Goal: Task Accomplishment & Management: Complete application form

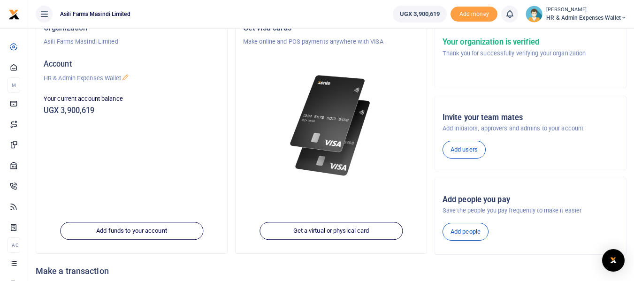
scroll to position [47, 0]
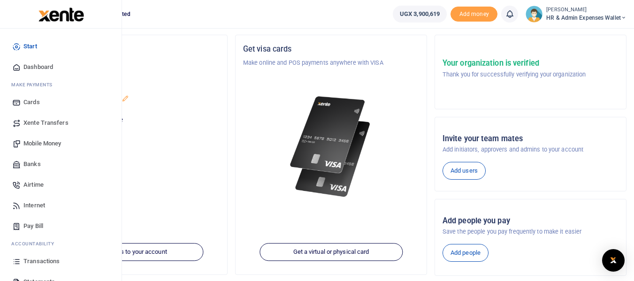
click at [39, 164] on span "Banks" at bounding box center [31, 163] width 17 height 9
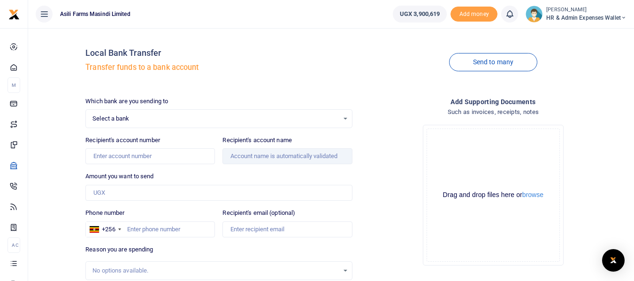
click at [147, 116] on span "Select a bank" at bounding box center [215, 118] width 246 height 9
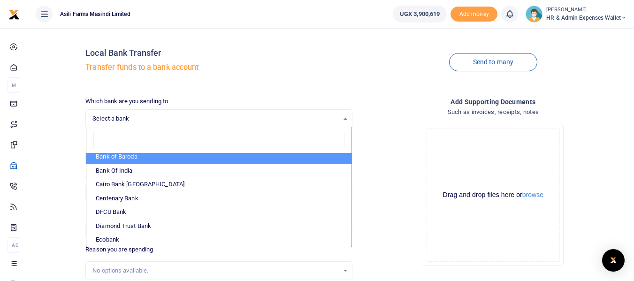
scroll to position [94, 0]
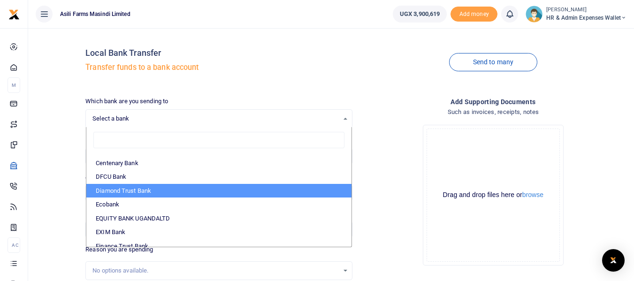
click at [136, 189] on li "Diamond Trust Bank" at bounding box center [218, 191] width 265 height 14
select select "DTB"
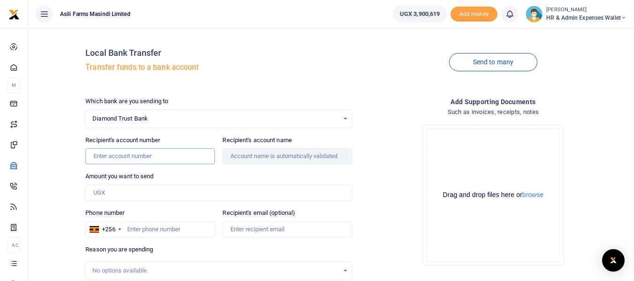
click at [141, 158] on input "Recipient's account number" at bounding box center [149, 156] width 129 height 16
paste input "0321433001"
type input "0321433001"
click at [123, 192] on input "Amount you want to send" at bounding box center [218, 193] width 266 height 16
type input "380,000"
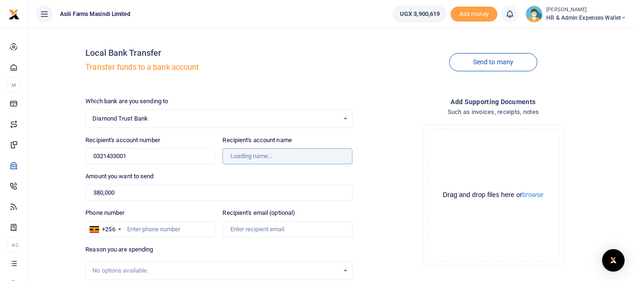
click at [277, 158] on input "Recipient's account name" at bounding box center [286, 156] width 129 height 16
click at [157, 160] on input "0321433001" at bounding box center [149, 156] width 129 height 16
click at [252, 157] on input "Recipient's account name" at bounding box center [286, 156] width 129 height 16
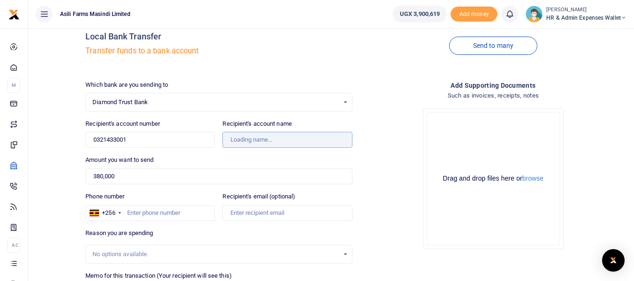
scroll to position [0, 0]
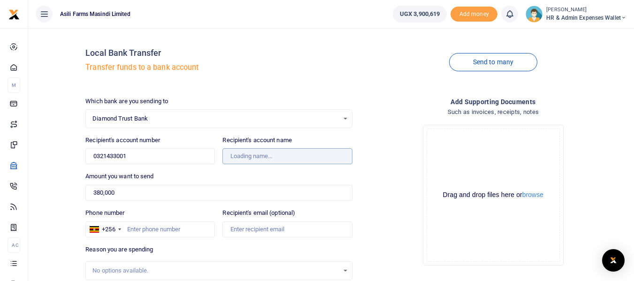
click at [272, 152] on input "Recipient's account name" at bounding box center [286, 156] width 129 height 16
click at [137, 155] on input "Recipient's account number" at bounding box center [149, 156] width 129 height 16
paste input "0321433001"
type input "0321433001"
click at [239, 154] on input "Recipient's account name" at bounding box center [286, 156] width 129 height 16
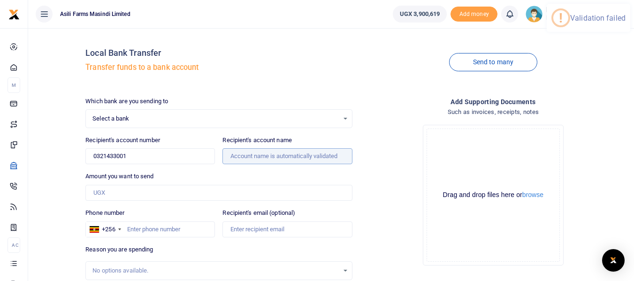
click at [240, 155] on input "Recipient's account name" at bounding box center [286, 156] width 129 height 16
click at [157, 157] on input "0321433001" at bounding box center [149, 156] width 129 height 16
click at [263, 157] on input "Recipient's account name" at bounding box center [286, 156] width 129 height 16
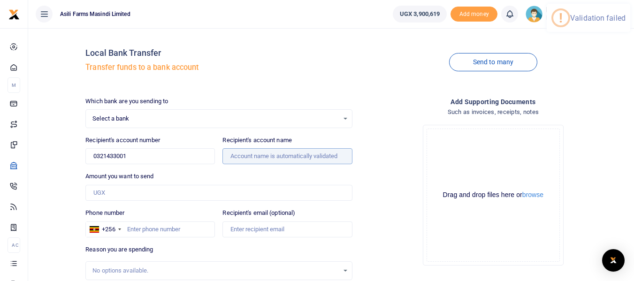
click at [263, 157] on input "Recipient's account name" at bounding box center [286, 156] width 129 height 16
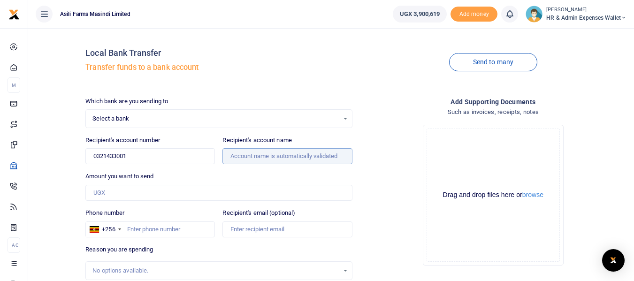
click at [263, 157] on input "Recipient's account name" at bounding box center [286, 156] width 129 height 16
drag, startPoint x: 259, startPoint y: 173, endPoint x: 159, endPoint y: 161, distance: 100.6
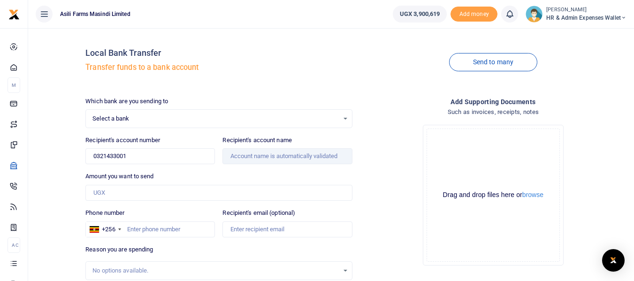
click at [257, 174] on div "Amount you want to send Amount is required." at bounding box center [218, 186] width 266 height 29
click at [150, 159] on input "0321433001" at bounding box center [149, 156] width 129 height 16
click at [136, 114] on span "Select a bank" at bounding box center [215, 118] width 246 height 9
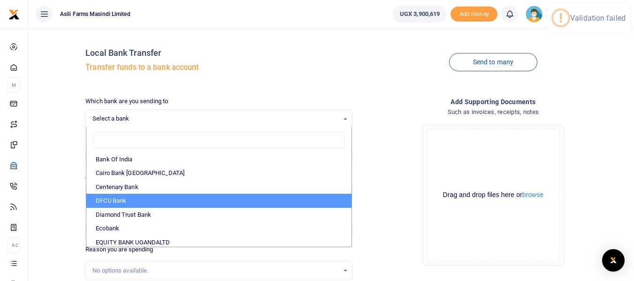
scroll to position [94, 0]
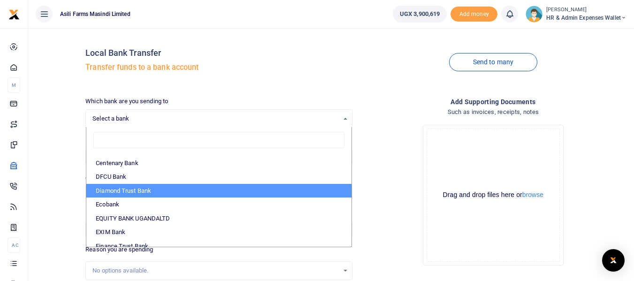
click at [129, 192] on li "Diamond Trust Bank" at bounding box center [218, 191] width 265 height 14
select select "DTB"
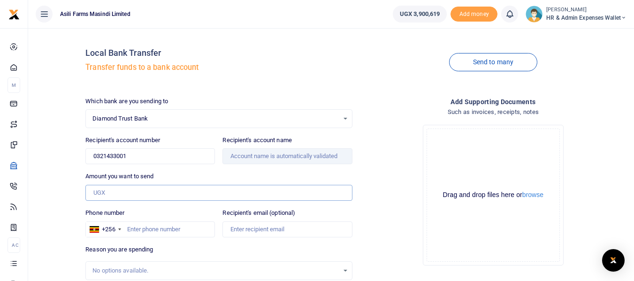
click at [129, 196] on input "Amount you want to send" at bounding box center [218, 193] width 266 height 16
click at [144, 232] on input "Phone number" at bounding box center [149, 229] width 129 height 16
paste input "741 989 252"
type input "741 989 252"
click at [123, 191] on input "Amount you want to send" at bounding box center [218, 193] width 266 height 16
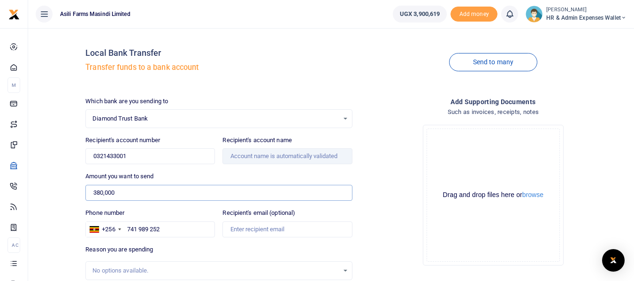
type input "380,000"
click at [238, 155] on input "Recipient's account name" at bounding box center [286, 156] width 129 height 16
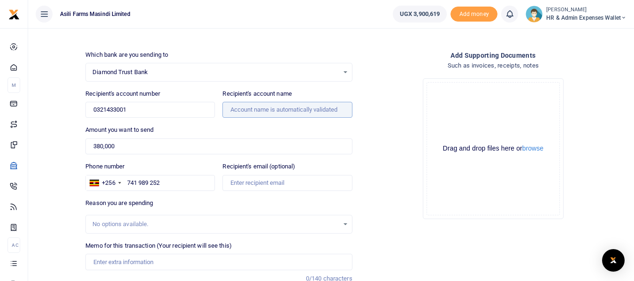
scroll to position [47, 0]
click at [239, 105] on input "Recipient's account name" at bounding box center [286, 109] width 129 height 16
drag, startPoint x: 255, startPoint y: 107, endPoint x: 239, endPoint y: 106, distance: 15.5
click at [239, 106] on input "Recipient's account name" at bounding box center [286, 109] width 129 height 16
drag, startPoint x: 239, startPoint y: 106, endPoint x: 233, endPoint y: 111, distance: 7.7
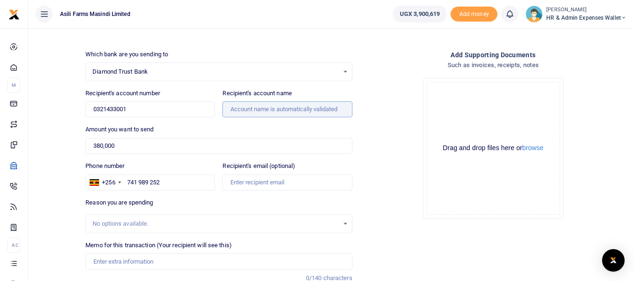
click at [233, 111] on input "Recipient's account name" at bounding box center [286, 109] width 129 height 16
drag, startPoint x: 233, startPoint y: 111, endPoint x: 432, endPoint y: 207, distance: 220.7
click at [438, 207] on div "Drag and drop files here or browse Powered by Uppy" at bounding box center [492, 148] width 133 height 133
click at [303, 108] on input "Recipient's account name" at bounding box center [286, 109] width 129 height 16
drag, startPoint x: 303, startPoint y: 108, endPoint x: 259, endPoint y: 102, distance: 44.6
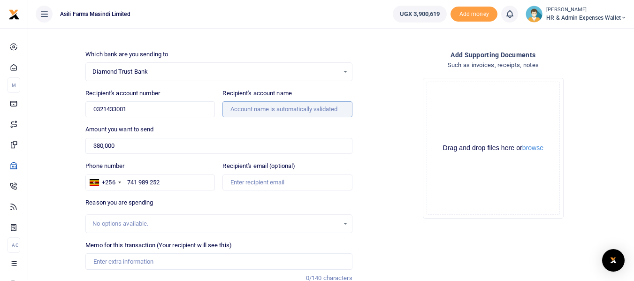
click at [259, 102] on input "Recipient's account name" at bounding box center [286, 109] width 129 height 16
click at [257, 106] on input "Recipient's account name" at bounding box center [286, 109] width 129 height 16
click at [256, 108] on input "Recipient's account name" at bounding box center [286, 109] width 129 height 16
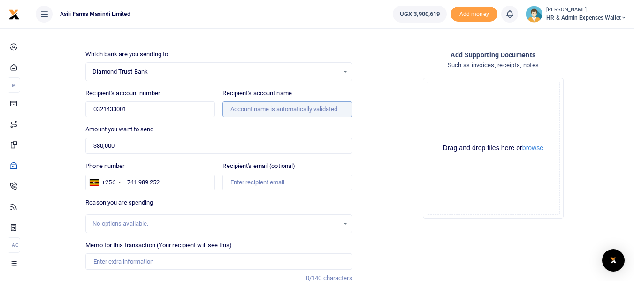
click at [256, 108] on input "Recipient's account name" at bounding box center [286, 109] width 129 height 16
drag, startPoint x: 342, startPoint y: 110, endPoint x: 239, endPoint y: 107, distance: 102.8
click at [240, 107] on input "Recipient's account name" at bounding box center [286, 109] width 129 height 16
click at [233, 111] on input "Recipient's account name" at bounding box center [286, 109] width 129 height 16
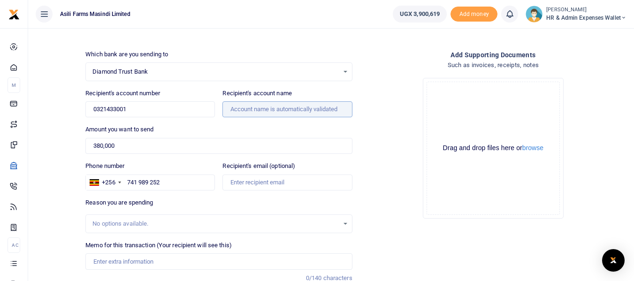
click at [233, 111] on input "Recipient's account name" at bounding box center [286, 109] width 129 height 16
click at [235, 109] on input "Recipient's account name" at bounding box center [286, 109] width 129 height 16
drag, startPoint x: 331, startPoint y: 114, endPoint x: 325, endPoint y: 110, distance: 6.4
click at [330, 114] on input "Recipient's account name" at bounding box center [286, 109] width 129 height 16
drag, startPoint x: 318, startPoint y: 107, endPoint x: 258, endPoint y: 109, distance: 59.6
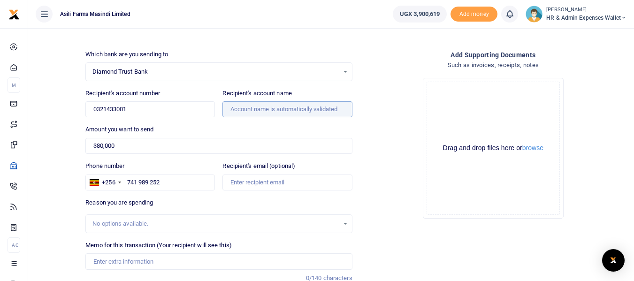
click at [317, 107] on input "Recipient's account name" at bounding box center [286, 109] width 129 height 16
click at [232, 112] on input "Recipient's account name" at bounding box center [286, 109] width 129 height 16
click at [235, 109] on input "Recipient's account name" at bounding box center [286, 109] width 129 height 16
click at [238, 109] on input "Recipient's account name" at bounding box center [286, 109] width 129 height 16
click at [239, 109] on input "Recipient's account name" at bounding box center [286, 109] width 129 height 16
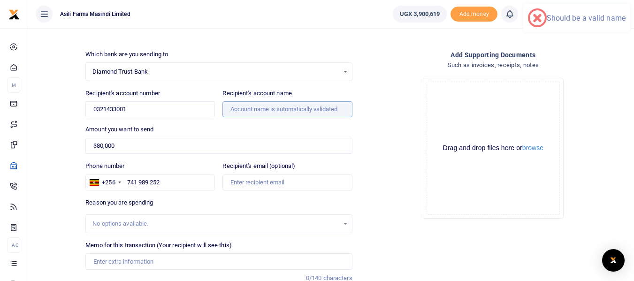
click at [248, 108] on input "Recipient's account name" at bounding box center [286, 109] width 129 height 16
click at [250, 107] on input "Recipient's account name" at bounding box center [286, 109] width 129 height 16
drag, startPoint x: 304, startPoint y: 127, endPoint x: 304, endPoint y: 122, distance: 4.7
click at [304, 126] on div "Amount you want to send 380,000 Amount is required." at bounding box center [218, 139] width 266 height 29
drag, startPoint x: 311, startPoint y: 108, endPoint x: 240, endPoint y: 116, distance: 71.7
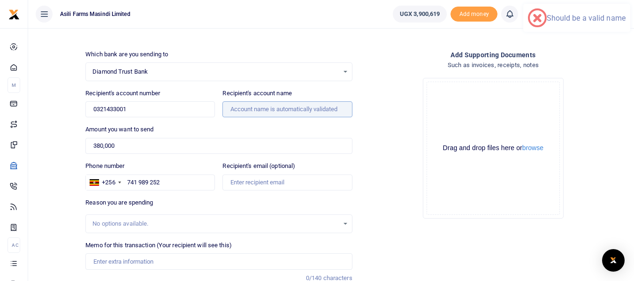
click at [310, 109] on input "Recipient's account name" at bounding box center [286, 109] width 129 height 16
click at [144, 109] on input "0321433001" at bounding box center [149, 109] width 129 height 16
click at [248, 106] on input "Recipient's account name" at bounding box center [286, 109] width 129 height 16
drag, startPoint x: 248, startPoint y: 105, endPoint x: 232, endPoint y: 112, distance: 17.4
click at [232, 112] on input "Recipient's account name" at bounding box center [286, 109] width 129 height 16
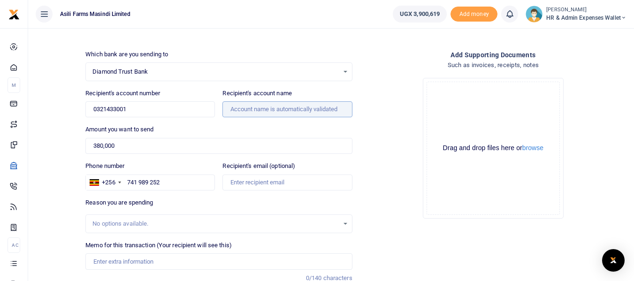
click at [267, 107] on input "Recipient's account name" at bounding box center [286, 109] width 129 height 16
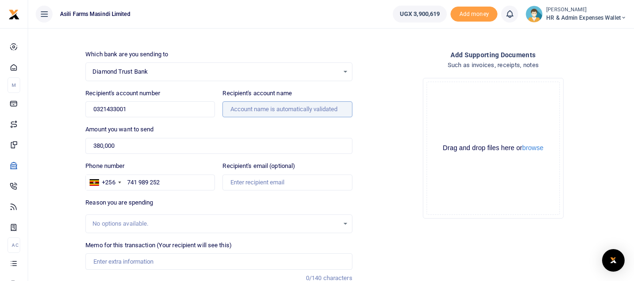
click at [267, 107] on input "Recipient's account name" at bounding box center [286, 109] width 129 height 16
drag, startPoint x: 345, startPoint y: 112, endPoint x: 221, endPoint y: 109, distance: 123.9
click at [227, 110] on input "Recipient's account name" at bounding box center [286, 109] width 129 height 16
click at [221, 109] on div "Recipient's account name" at bounding box center [287, 103] width 137 height 29
click at [116, 222] on div "No options available." at bounding box center [215, 223] width 246 height 9
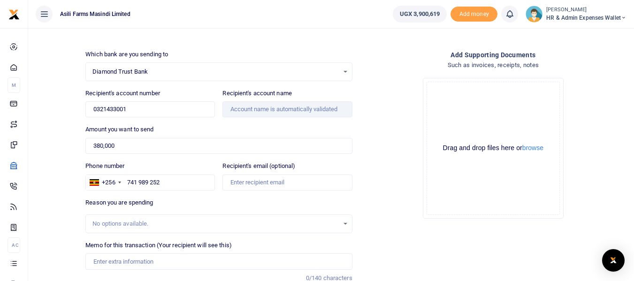
click at [119, 218] on div "No options available." at bounding box center [218, 223] width 266 height 19
click at [117, 224] on div "No options available." at bounding box center [215, 223] width 246 height 9
click at [124, 226] on div "No options available." at bounding box center [215, 223] width 246 height 9
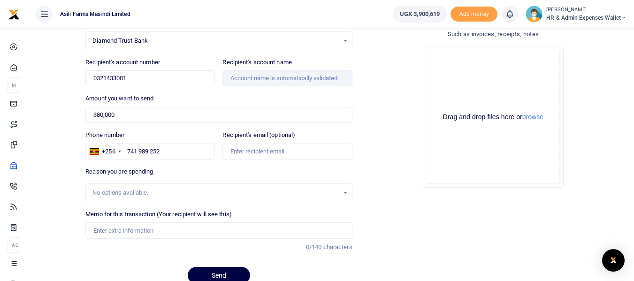
scroll to position [120, 0]
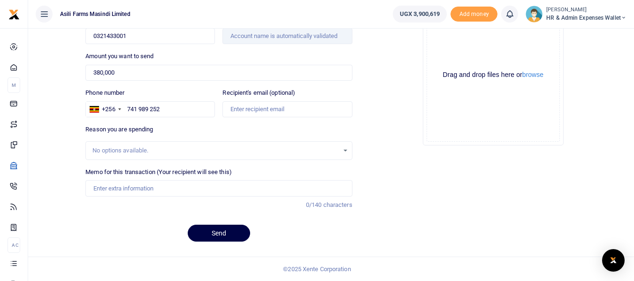
click at [106, 149] on div "No options available." at bounding box center [215, 150] width 246 height 9
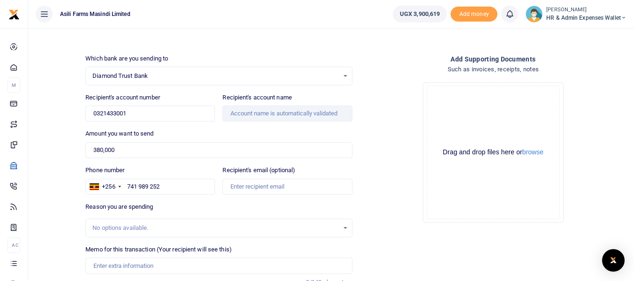
scroll to position [26, 0]
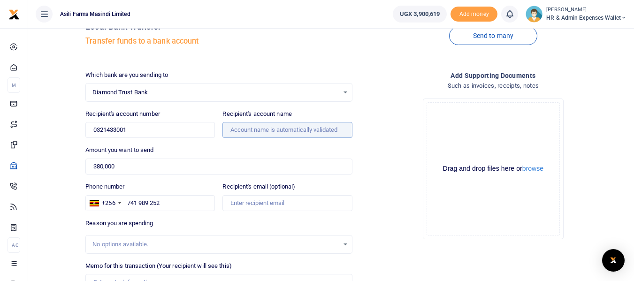
click at [239, 129] on input "Recipient's account name" at bounding box center [286, 130] width 129 height 16
drag, startPoint x: 146, startPoint y: 127, endPoint x: 75, endPoint y: 131, distance: 71.9
click at [75, 131] on div "Local Bank Transfer Transfer funds to a bank account Send to many Which bank ar…" at bounding box center [331, 175] width 598 height 333
type input "0321433001"
click at [182, 164] on input "380,000" at bounding box center [218, 167] width 266 height 16
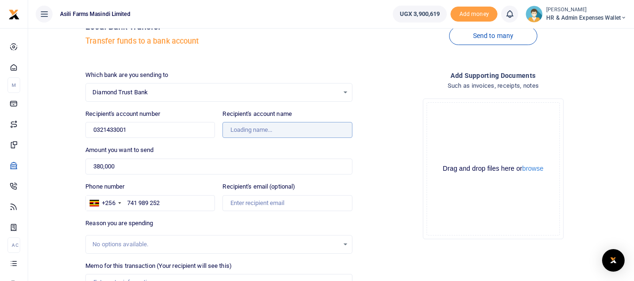
click at [283, 129] on input "Recipient's account name" at bounding box center [286, 130] width 129 height 16
click at [260, 129] on input "Recipient's account name" at bounding box center [286, 130] width 129 height 16
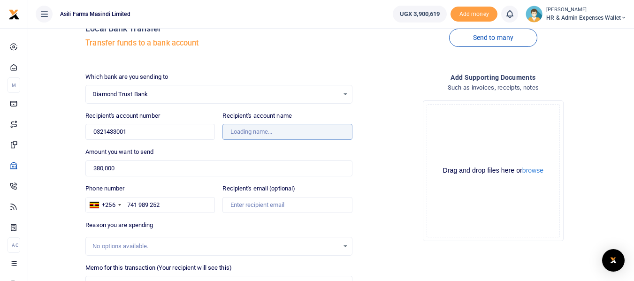
scroll to position [0, 0]
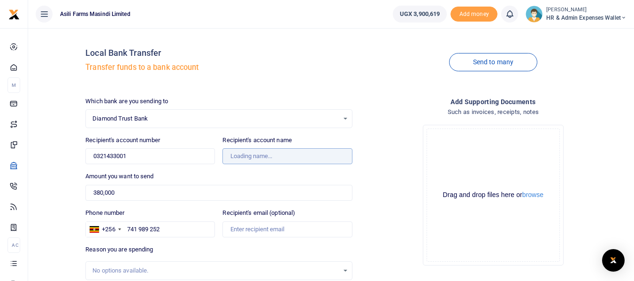
click at [242, 158] on input "Recipient's account name" at bounding box center [286, 156] width 129 height 16
click at [273, 157] on input "Recipient's account name" at bounding box center [286, 156] width 129 height 16
click at [273, 156] on input "Recipient's account name" at bounding box center [286, 156] width 129 height 16
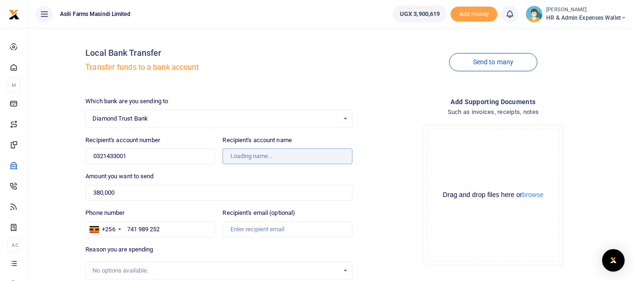
click at [273, 156] on input "Recipient's account name" at bounding box center [286, 156] width 129 height 16
